Goal: Task Accomplishment & Management: Complete application form

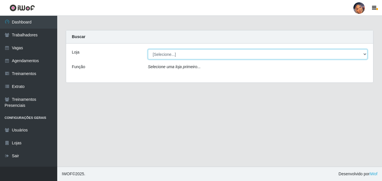
drag, startPoint x: 171, startPoint y: 54, endPoint x: 172, endPoint y: 59, distance: 5.2
click at [171, 58] on select "[Selecione...] Supermercado Preço Bom" at bounding box center [258, 54] width 220 height 10
select select "169"
click at [148, 49] on select "[Selecione...] Supermercado Preço Bom" at bounding box center [258, 54] width 220 height 10
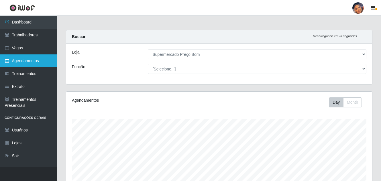
click at [37, 57] on link "Agendamentos" at bounding box center [28, 60] width 57 height 13
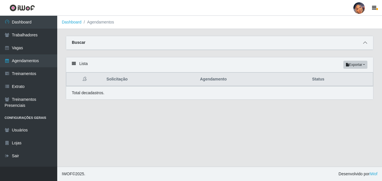
click at [365, 41] on icon at bounding box center [365, 43] width 4 height 4
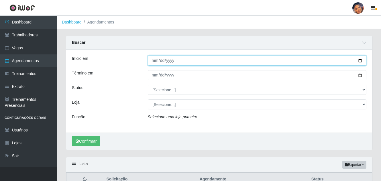
click at [357, 61] on input "Início em" at bounding box center [257, 61] width 219 height 10
type input "[DATE]"
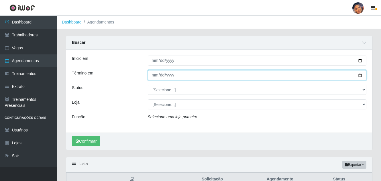
click at [360, 78] on input "Término em" at bounding box center [257, 75] width 219 height 10
click at [361, 74] on input "Término em" at bounding box center [257, 75] width 219 height 10
click at [359, 76] on input "[DATE]" at bounding box center [257, 75] width 219 height 10
type input "[DATE]"
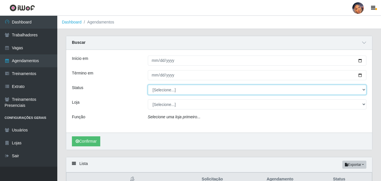
click at [177, 91] on select "[Selecione...] AGENDADO AGUARDANDO LIBERAR EM ANDAMENTO EM REVISÃO FINALIZADO C…" at bounding box center [257, 90] width 219 height 10
select select "AGENDADO"
click at [148, 85] on select "[Selecione...] AGENDADO AGUARDANDO LIBERAR EM ANDAMENTO EM REVISÃO FINALIZADO C…" at bounding box center [257, 90] width 219 height 10
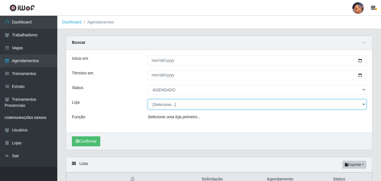
click at [176, 105] on select "[Selecione...] Supermercado Preço Bom" at bounding box center [257, 104] width 219 height 10
select select "169"
click at [148, 100] on select "[Selecione...] Supermercado Preço Bom" at bounding box center [257, 104] width 219 height 10
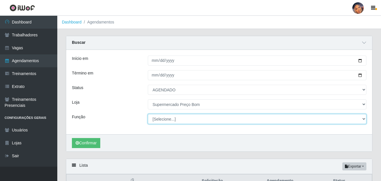
click at [179, 119] on select "[Selecione...] ASG ASG + ASG ++ Balconista Balconista + Balconista ++ Embalador…" at bounding box center [257, 119] width 219 height 10
select select "73"
click at [148, 114] on select "[Selecione...] ASG ASG + ASG ++ Balconista Balconista + Balconista ++ Embalador…" at bounding box center [257, 119] width 219 height 10
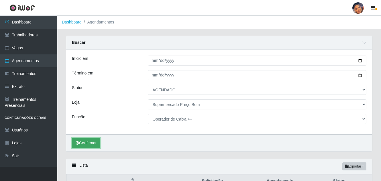
click at [94, 141] on button "Confirmar" at bounding box center [86, 143] width 28 height 10
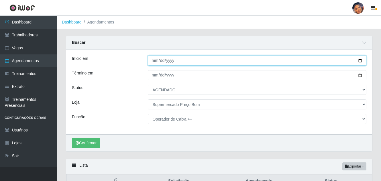
click at [362, 61] on input "[DATE]" at bounding box center [257, 61] width 219 height 10
type input "[DATE]"
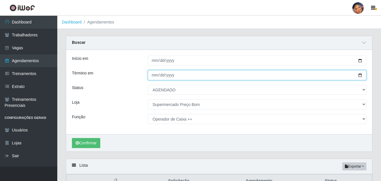
click at [360, 73] on input "[DATE]" at bounding box center [257, 75] width 219 height 10
type input "[DATE]"
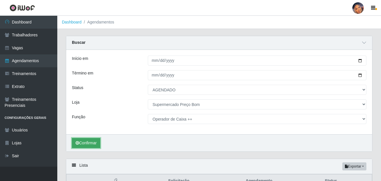
click at [85, 143] on button "Confirmar" at bounding box center [86, 143] width 28 height 10
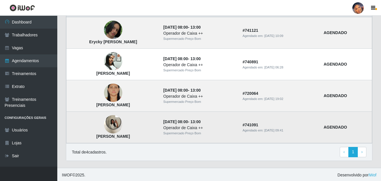
scroll to position [172, 0]
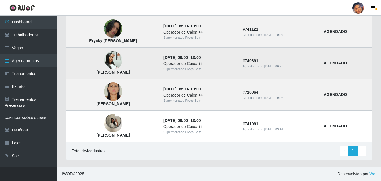
click at [117, 55] on img at bounding box center [113, 60] width 18 height 24
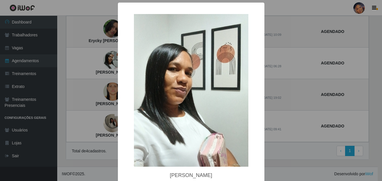
click at [81, 77] on div "× [PERSON_NAME]" at bounding box center [191, 90] width 382 height 181
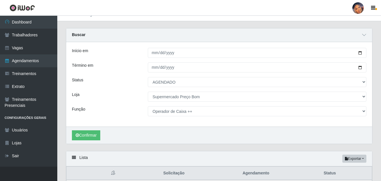
scroll to position [0, 0]
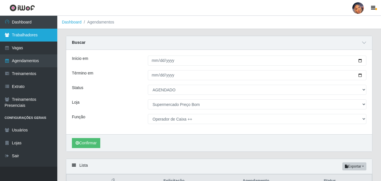
click at [44, 34] on link "Trabalhadores" at bounding box center [28, 35] width 57 height 13
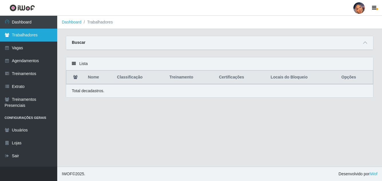
click at [44, 34] on link "Trabalhadores" at bounding box center [28, 35] width 57 height 13
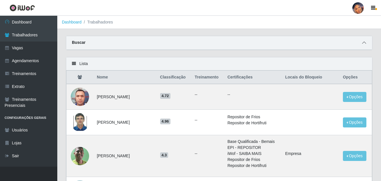
click at [366, 45] on icon at bounding box center [364, 43] width 4 height 4
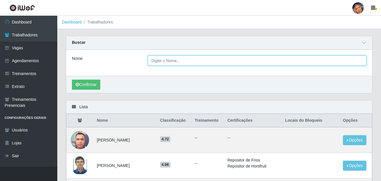
click at [156, 60] on input "Nome" at bounding box center [257, 61] width 219 height 10
type input "elisangela"
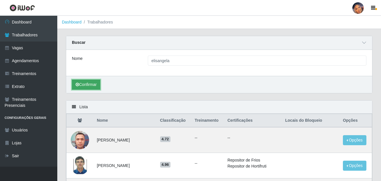
click at [84, 83] on button "Confirmar" at bounding box center [86, 85] width 28 height 10
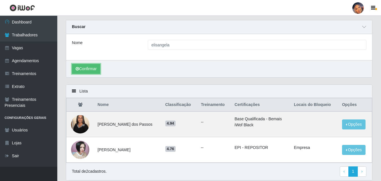
scroll to position [37, 0]
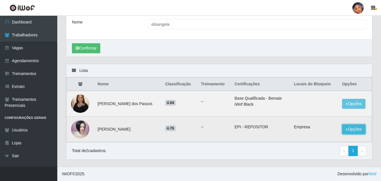
click at [351, 128] on button "Opções" at bounding box center [353, 129] width 23 height 10
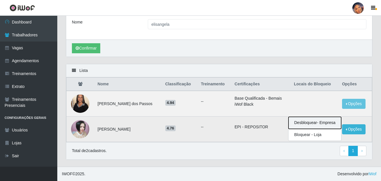
click at [314, 122] on button "Desbloquear - Empresa" at bounding box center [314, 123] width 53 height 12
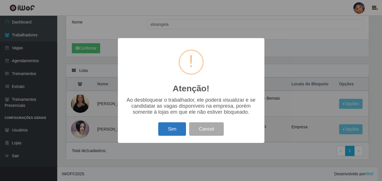
click at [170, 128] on button "Sim" at bounding box center [172, 128] width 28 height 13
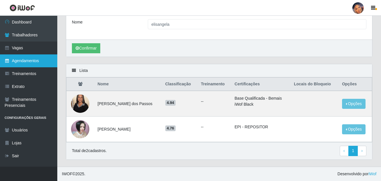
click at [38, 59] on link "Agendamentos" at bounding box center [28, 60] width 57 height 13
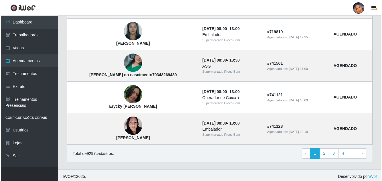
scroll to position [417, 0]
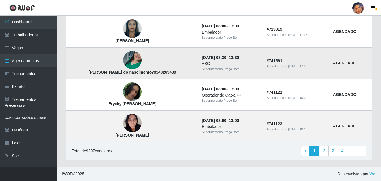
click at [129, 60] on img at bounding box center [132, 60] width 18 height 33
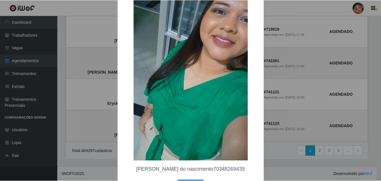
scroll to position [57, 0]
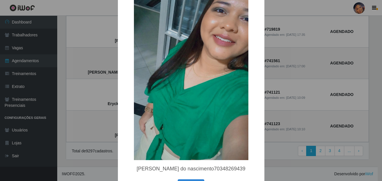
click at [78, 52] on div "× [PERSON_NAME] do nascimento70348269439 OK Cancel" at bounding box center [191, 90] width 382 height 181
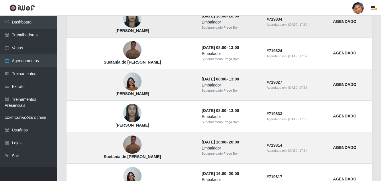
scroll to position [115, 0]
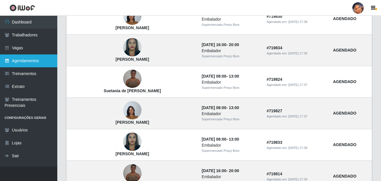
click at [39, 61] on link "Agendamentos" at bounding box center [28, 60] width 57 height 13
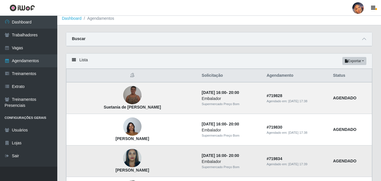
scroll to position [0, 0]
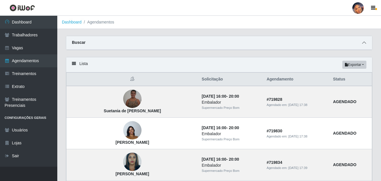
click at [365, 46] on span at bounding box center [363, 43] width 7 height 7
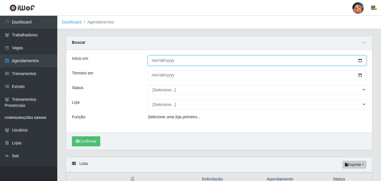
click at [360, 60] on input "Início em" at bounding box center [257, 61] width 219 height 10
